Goal: Entertainment & Leisure: Consume media (video, audio)

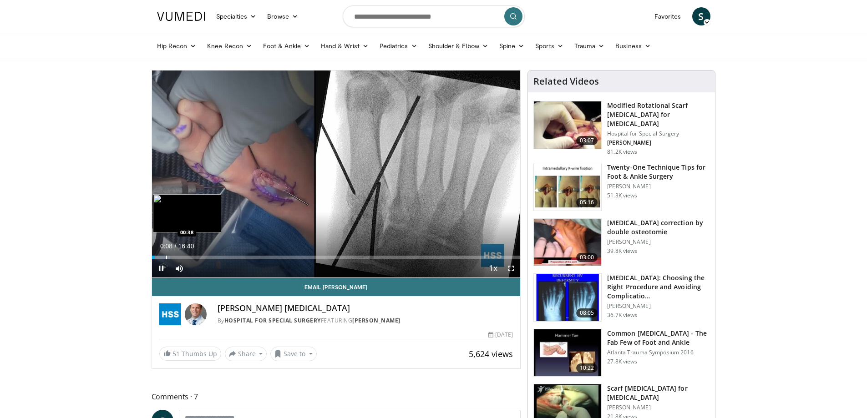
click at [166, 256] on div "Progress Bar" at bounding box center [166, 258] width 1 height 4
click at [182, 259] on div "Loaded : 10.90% 00:42 01:22" at bounding box center [336, 258] width 369 height 4
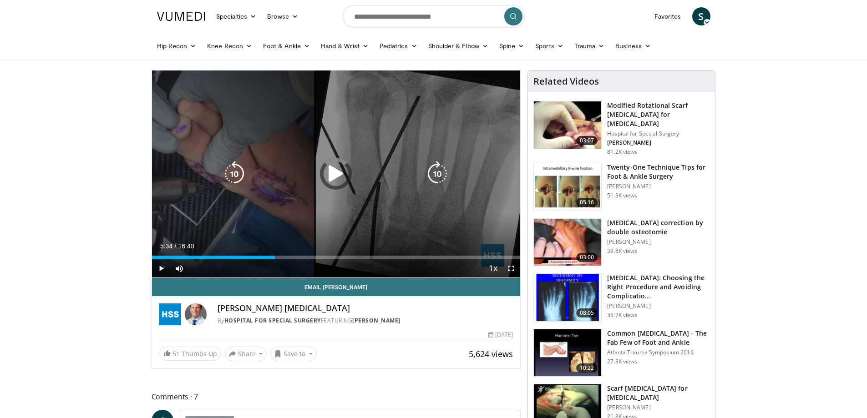
drag, startPoint x: 275, startPoint y: 253, endPoint x: 290, endPoint y: 251, distance: 15.5
click at [276, 253] on div "Loaded : 14.87% 05:34 05:33" at bounding box center [336, 255] width 369 height 9
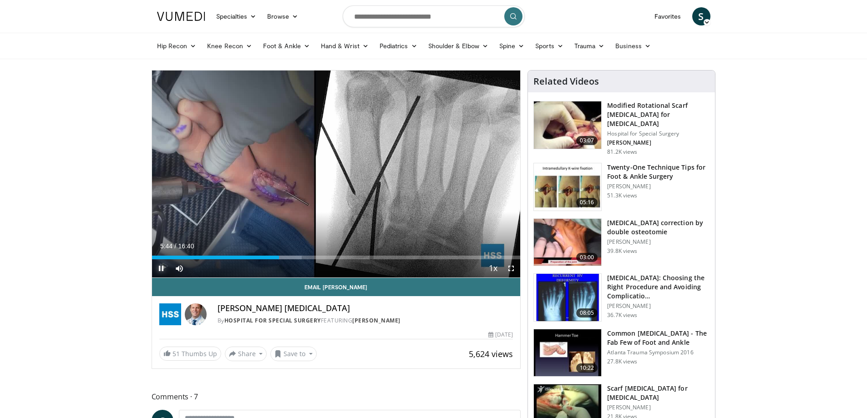
click at [155, 267] on span "Video Player" at bounding box center [161, 268] width 18 height 18
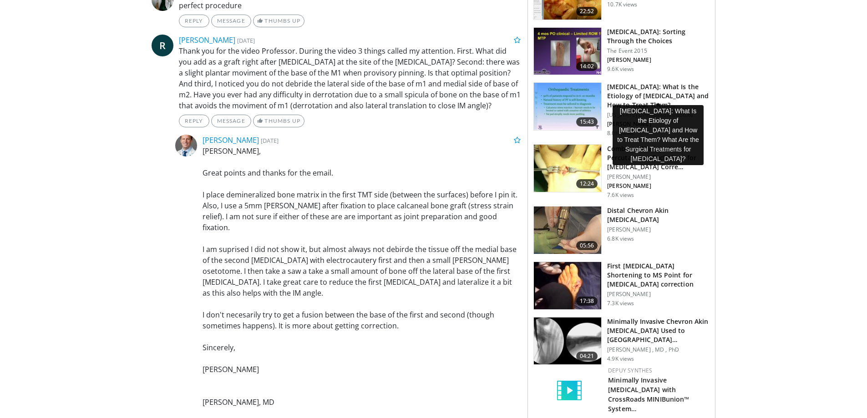
scroll to position [592, 0]
